Goal: Task Accomplishment & Management: Complete application form

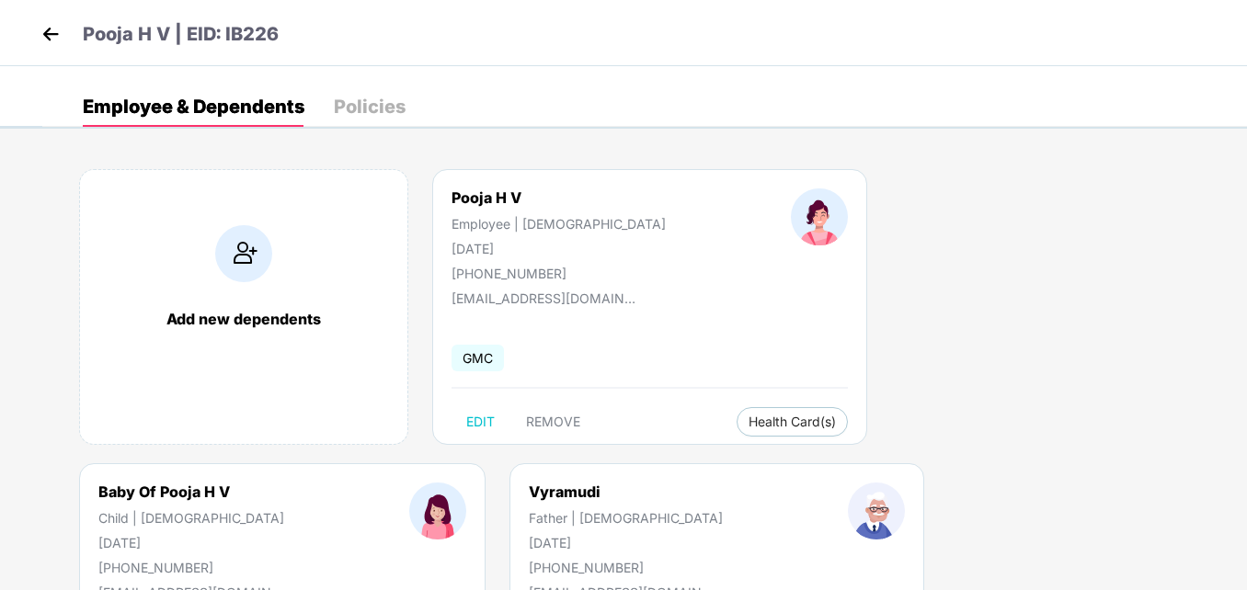
scroll to position [74, 0]
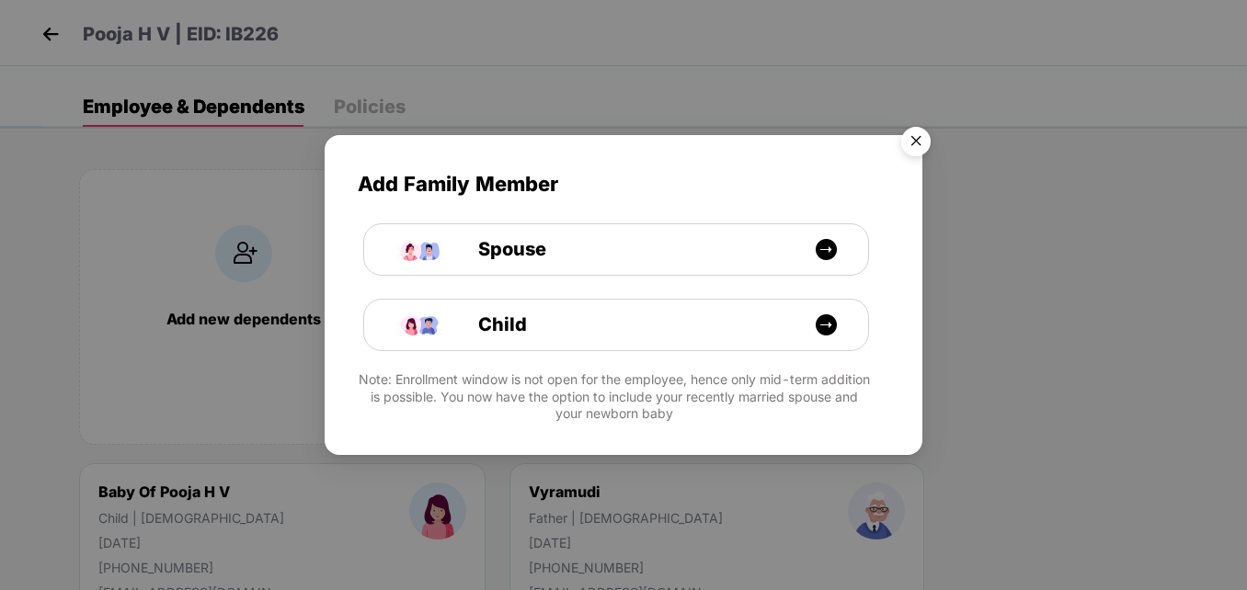
click at [924, 140] on img "Close" at bounding box center [916, 145] width 52 height 52
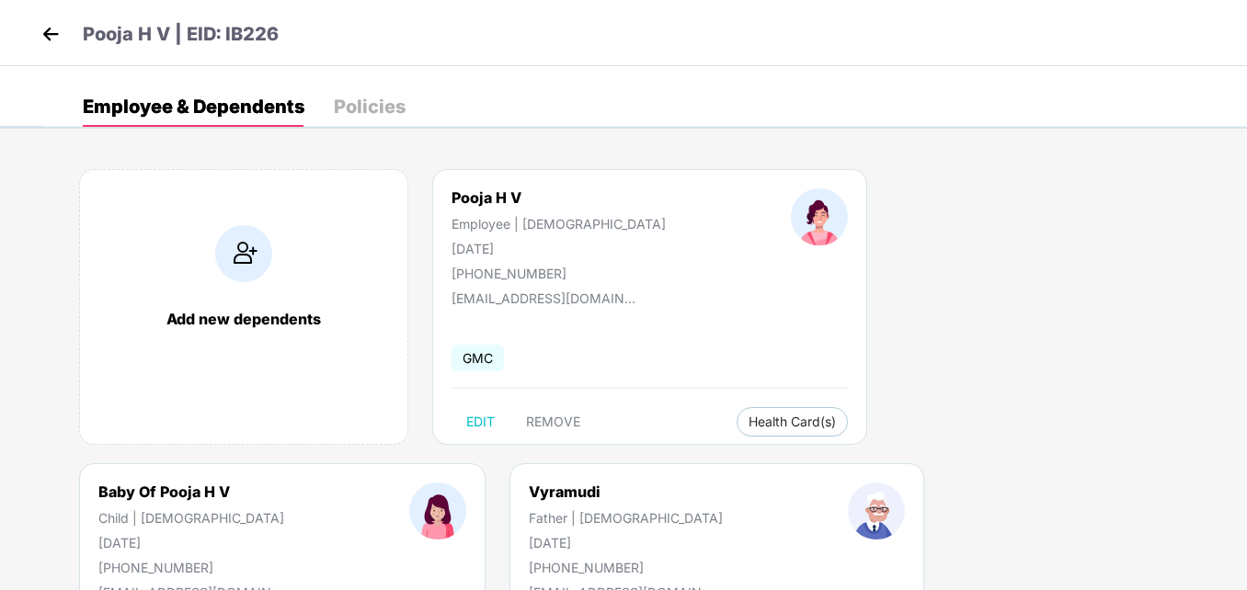
click at [104, 34] on p "Pooja H V | EID: IB226" at bounding box center [181, 34] width 196 height 29
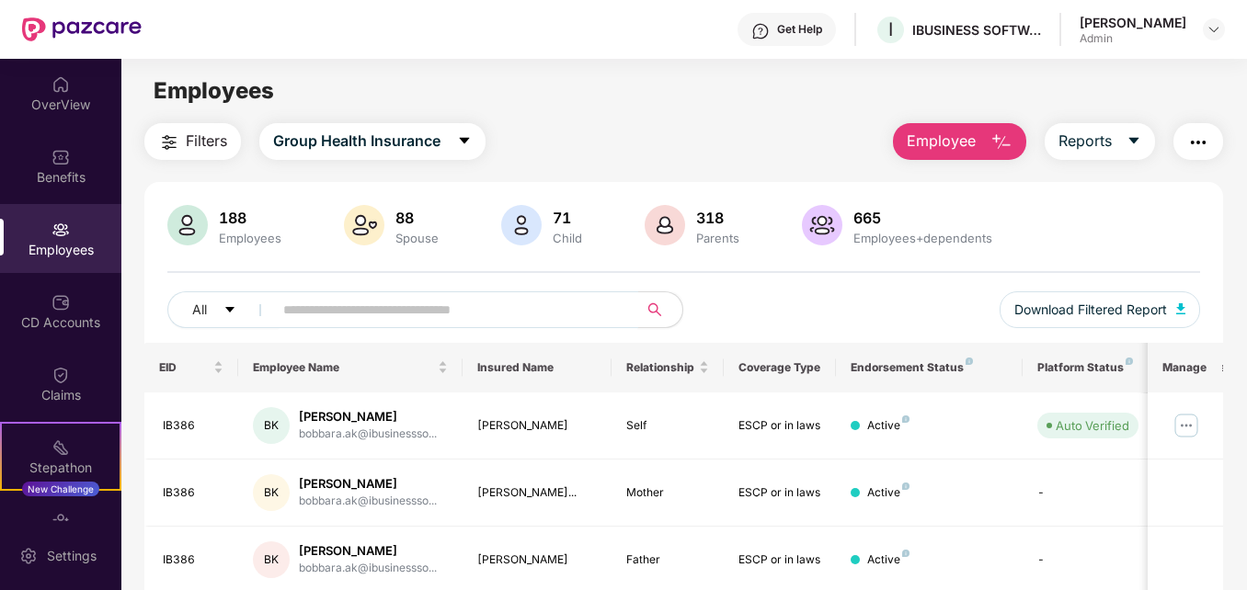
click at [315, 315] on input "text" at bounding box center [447, 310] width 329 height 28
type input "*******"
click at [750, 127] on div "Filters Group Health Insurance Employee Reports" at bounding box center [683, 141] width 1078 height 37
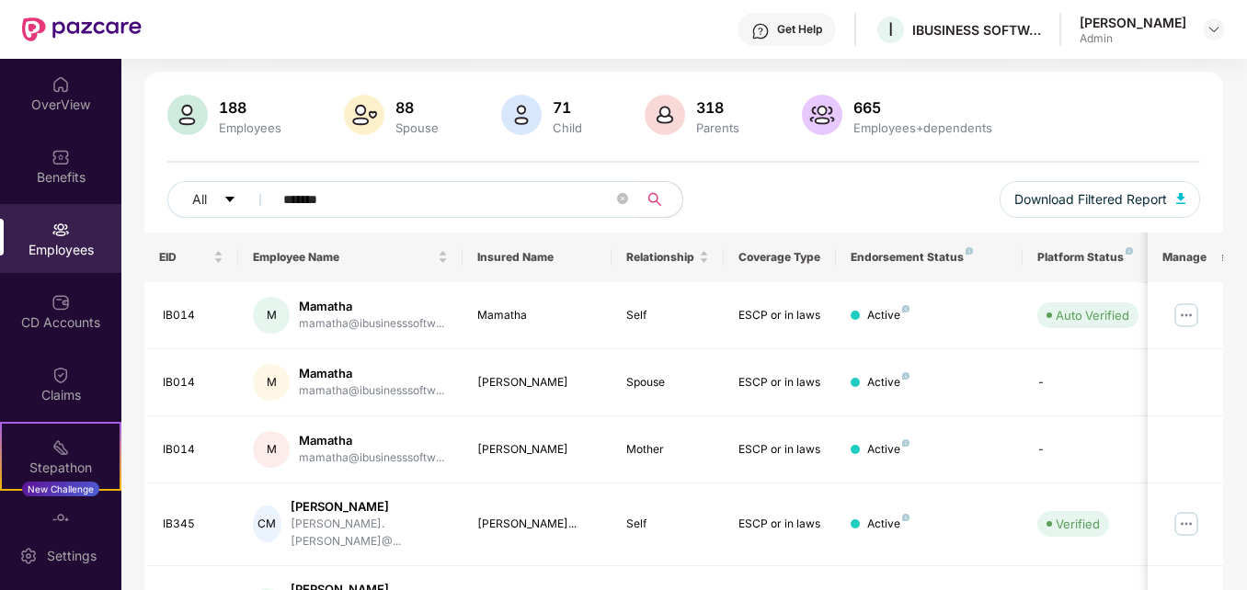
scroll to position [147, 0]
